Goal: Communication & Community: Answer question/provide support

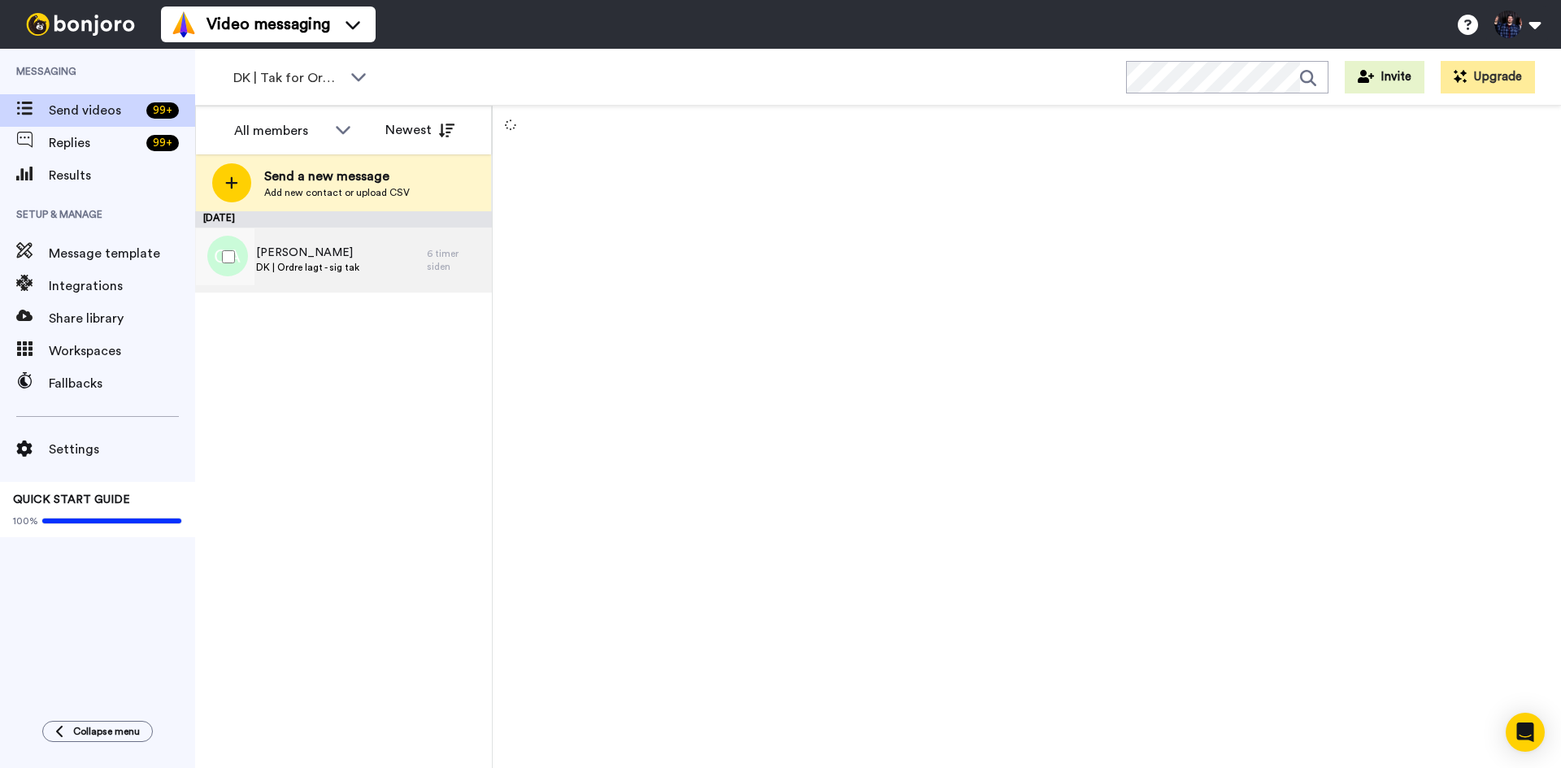
click at [385, 264] on div "[PERSON_NAME] DK | Ordre lagt - sig tak" at bounding box center [311, 260] width 232 height 65
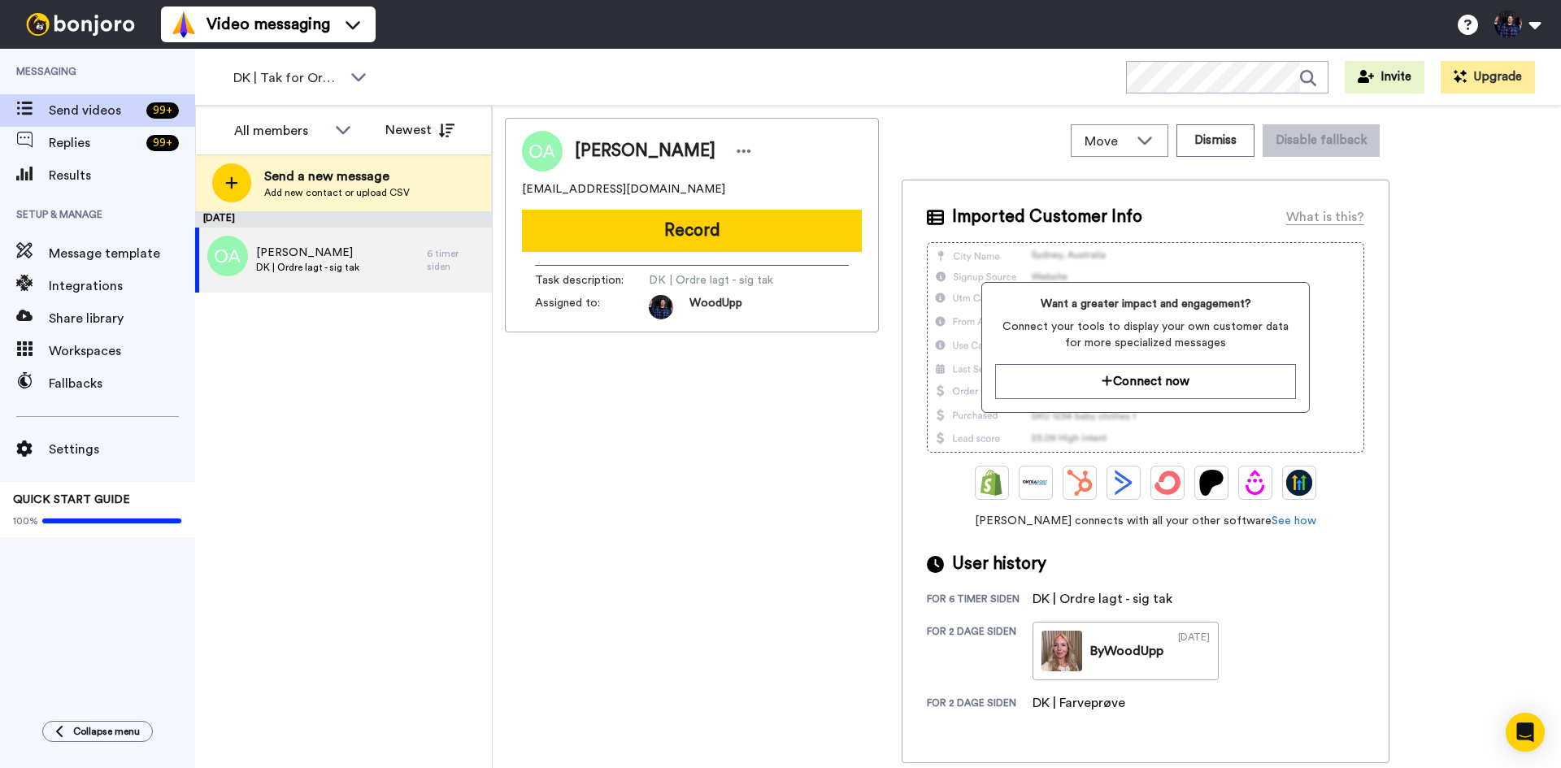
click at [735, 241] on button "Record" at bounding box center [692, 231] width 340 height 42
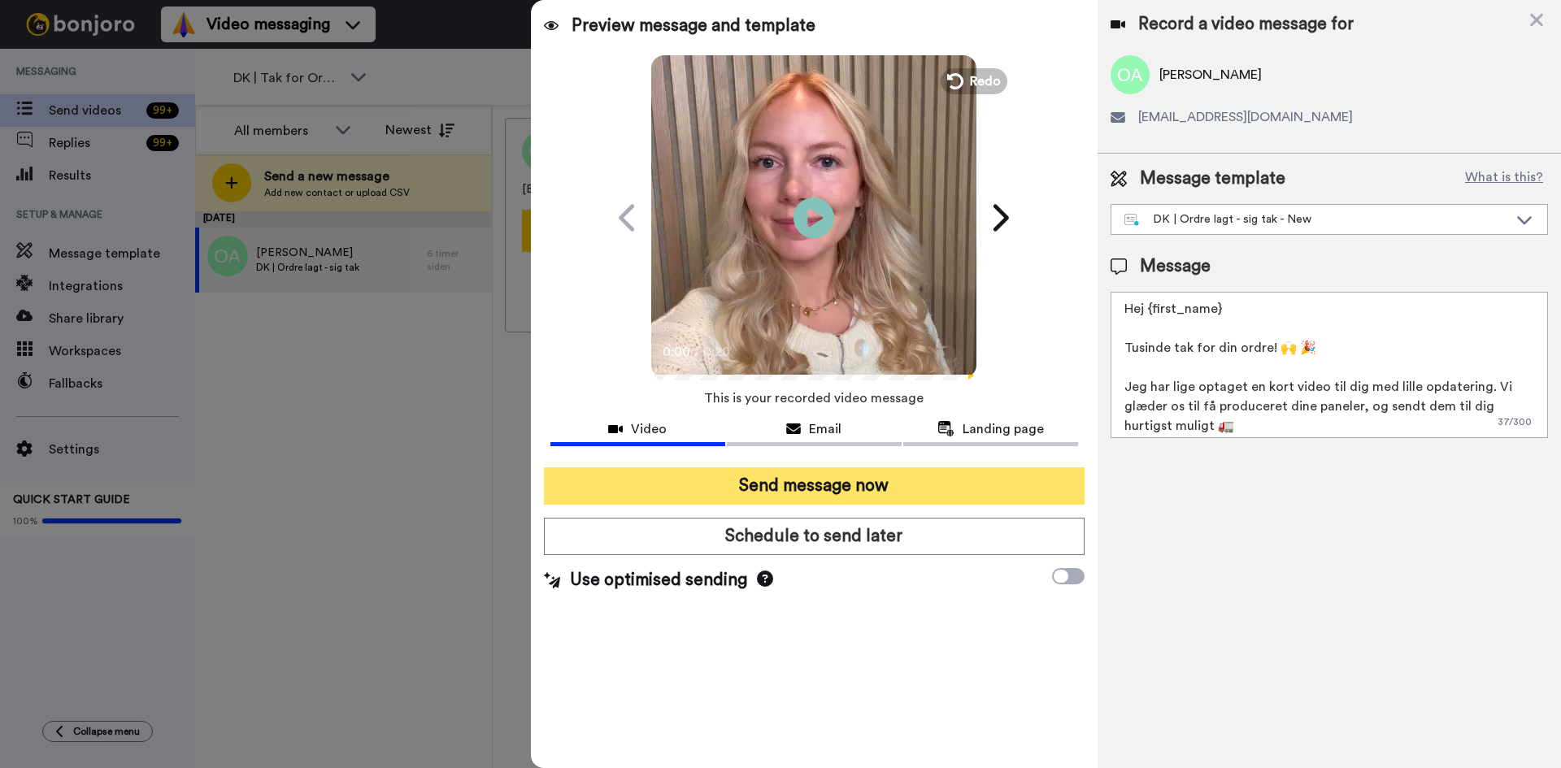
click at [885, 489] on button "Send message now" at bounding box center [814, 485] width 541 height 37
